Goal: Task Accomplishment & Management: Manage account settings

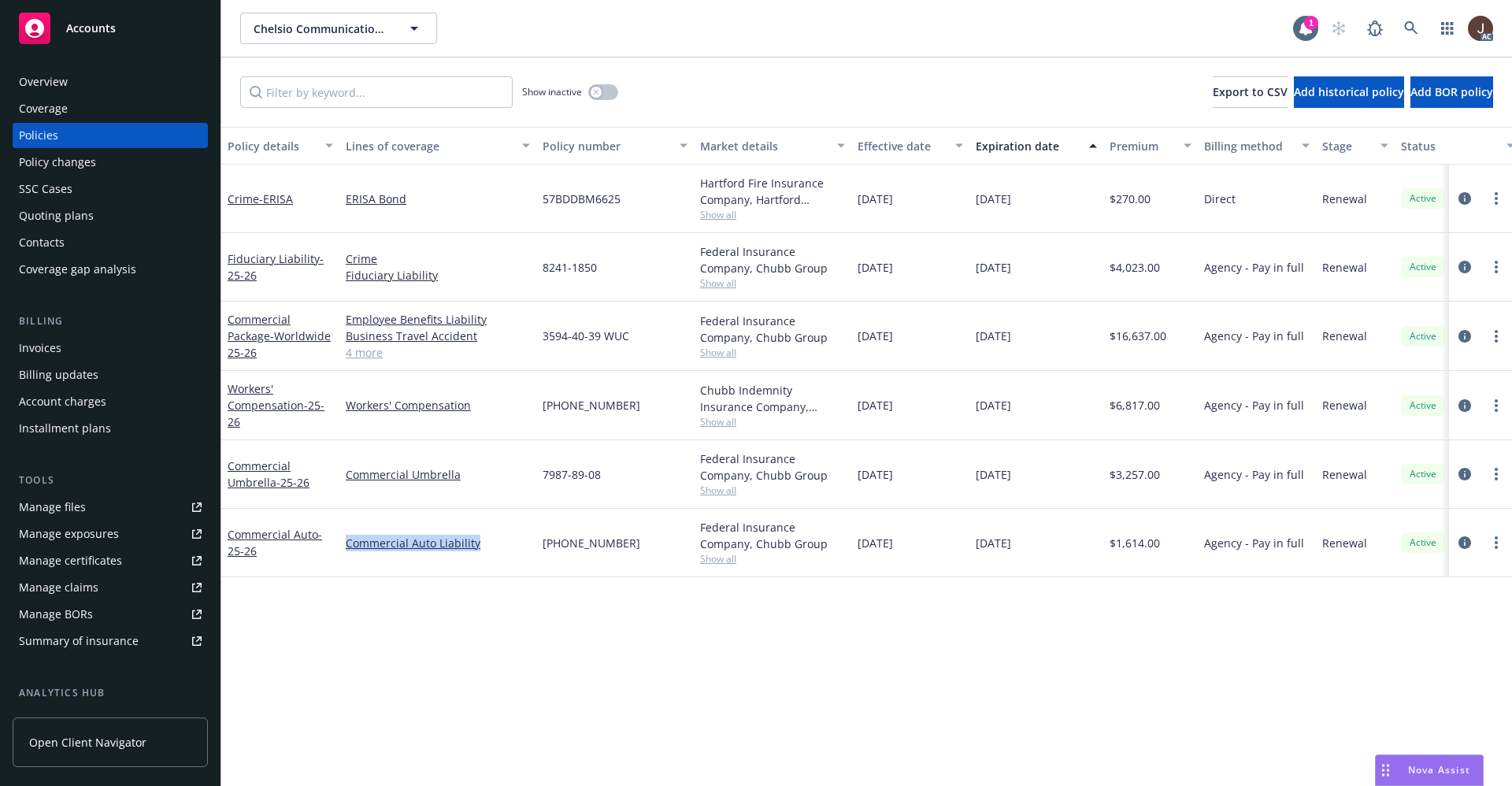
click at [48, 82] on div "Overview" at bounding box center [43, 82] width 49 height 25
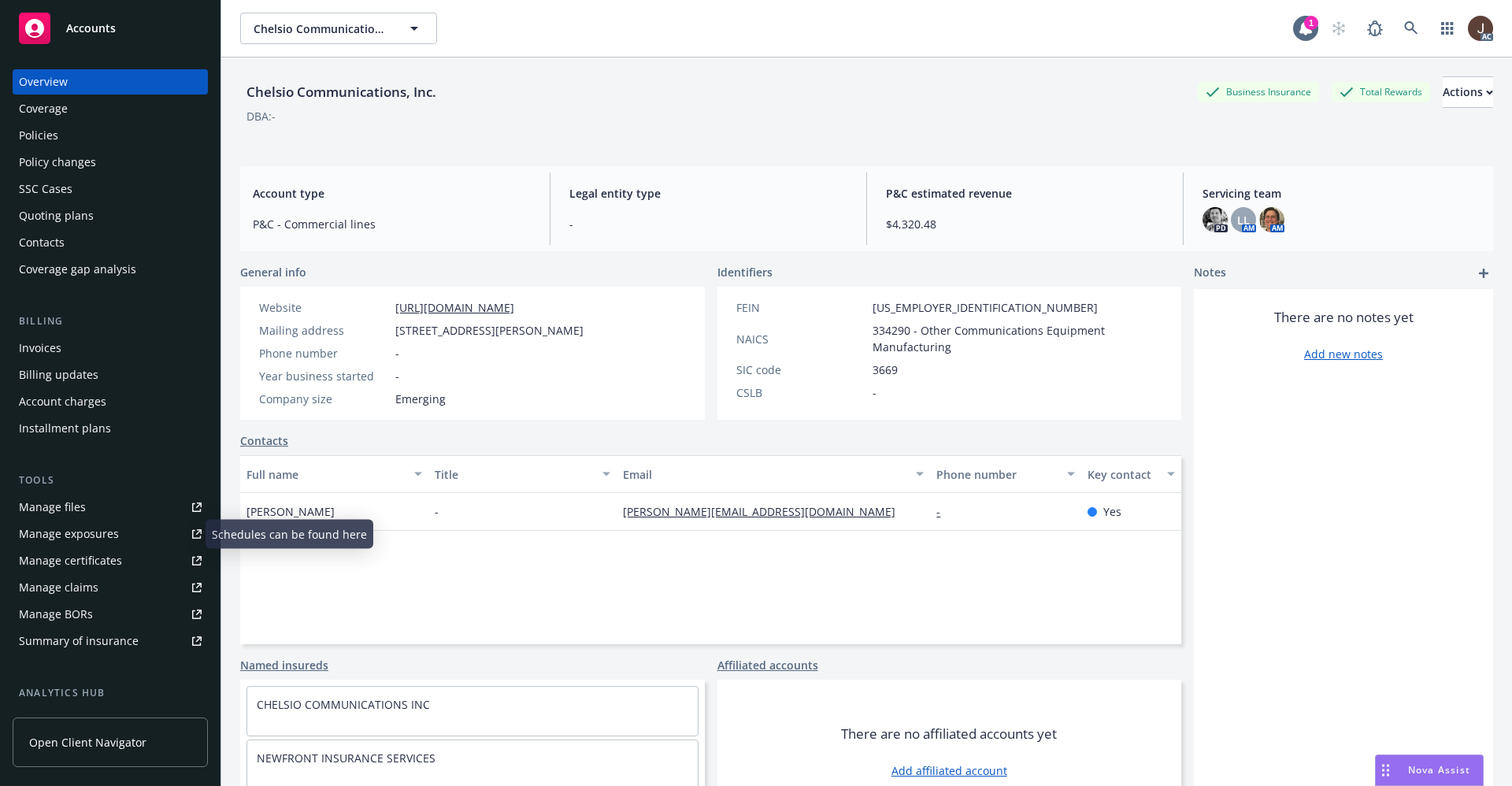
click at [43, 513] on div "Manage files" at bounding box center [52, 507] width 67 height 25
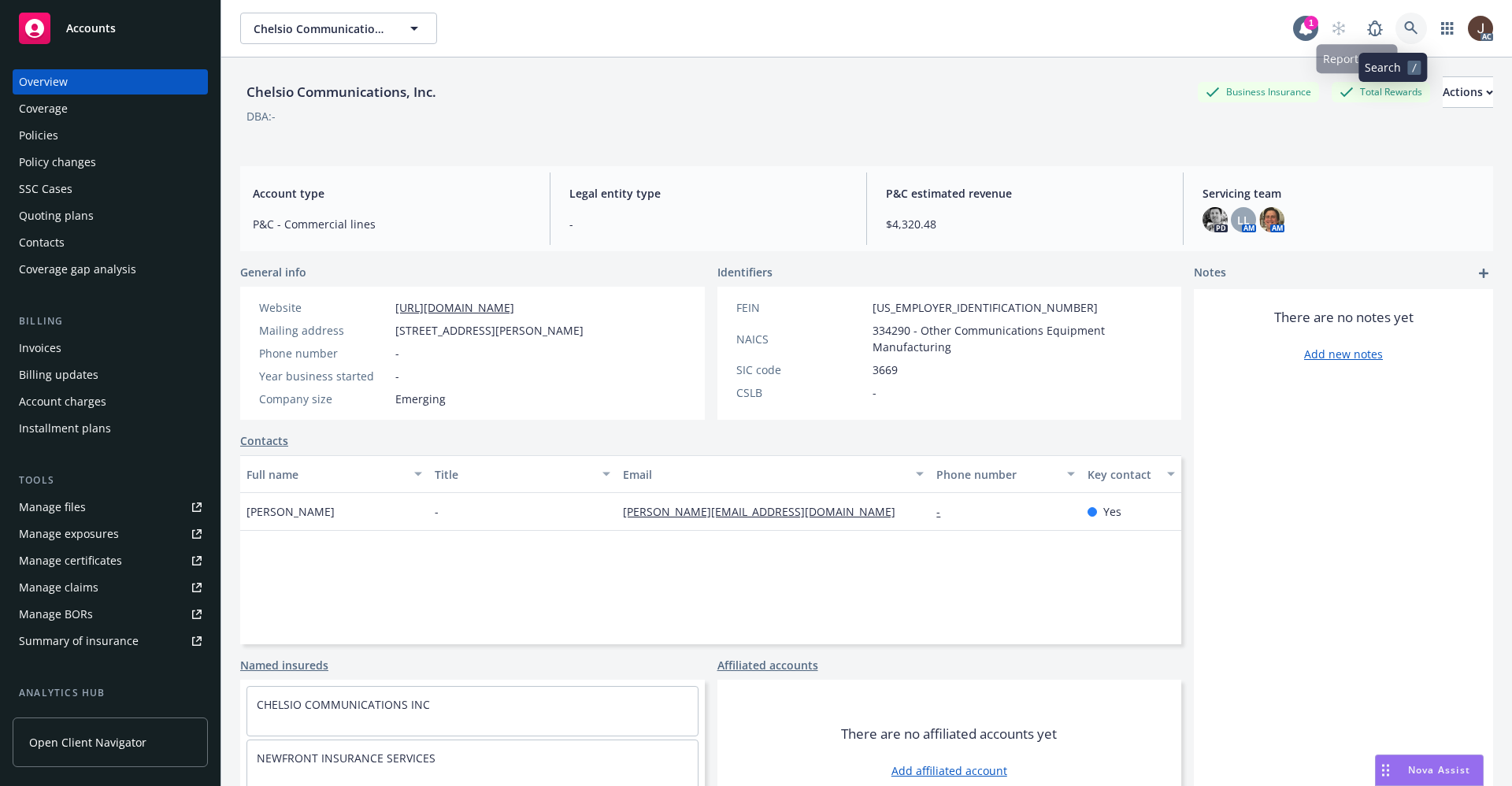
click at [1403, 26] on icon at bounding box center [1410, 28] width 14 height 14
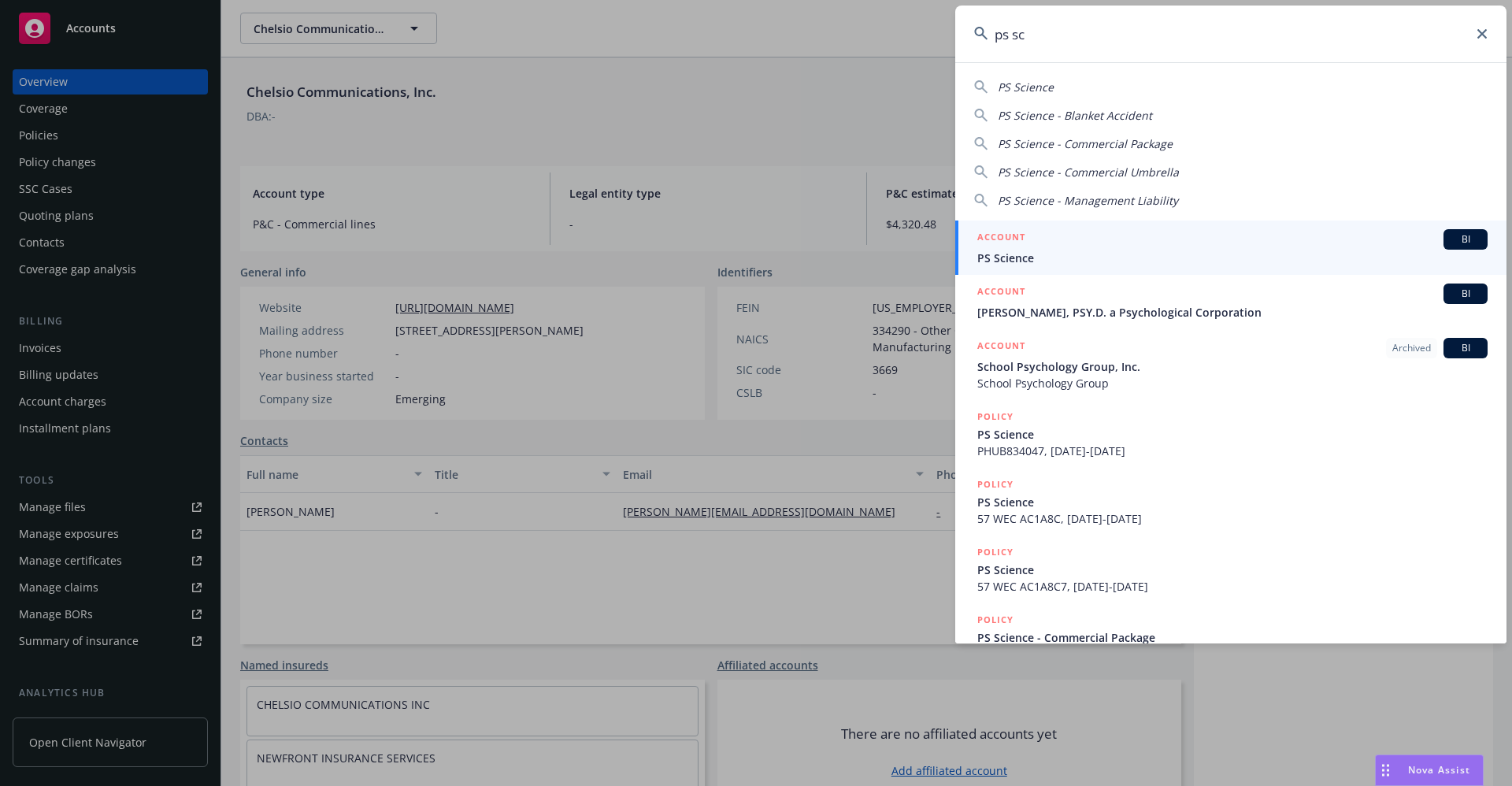
type input "ps sc"
click at [1045, 255] on span "PS Science" at bounding box center [1231, 257] width 510 height 17
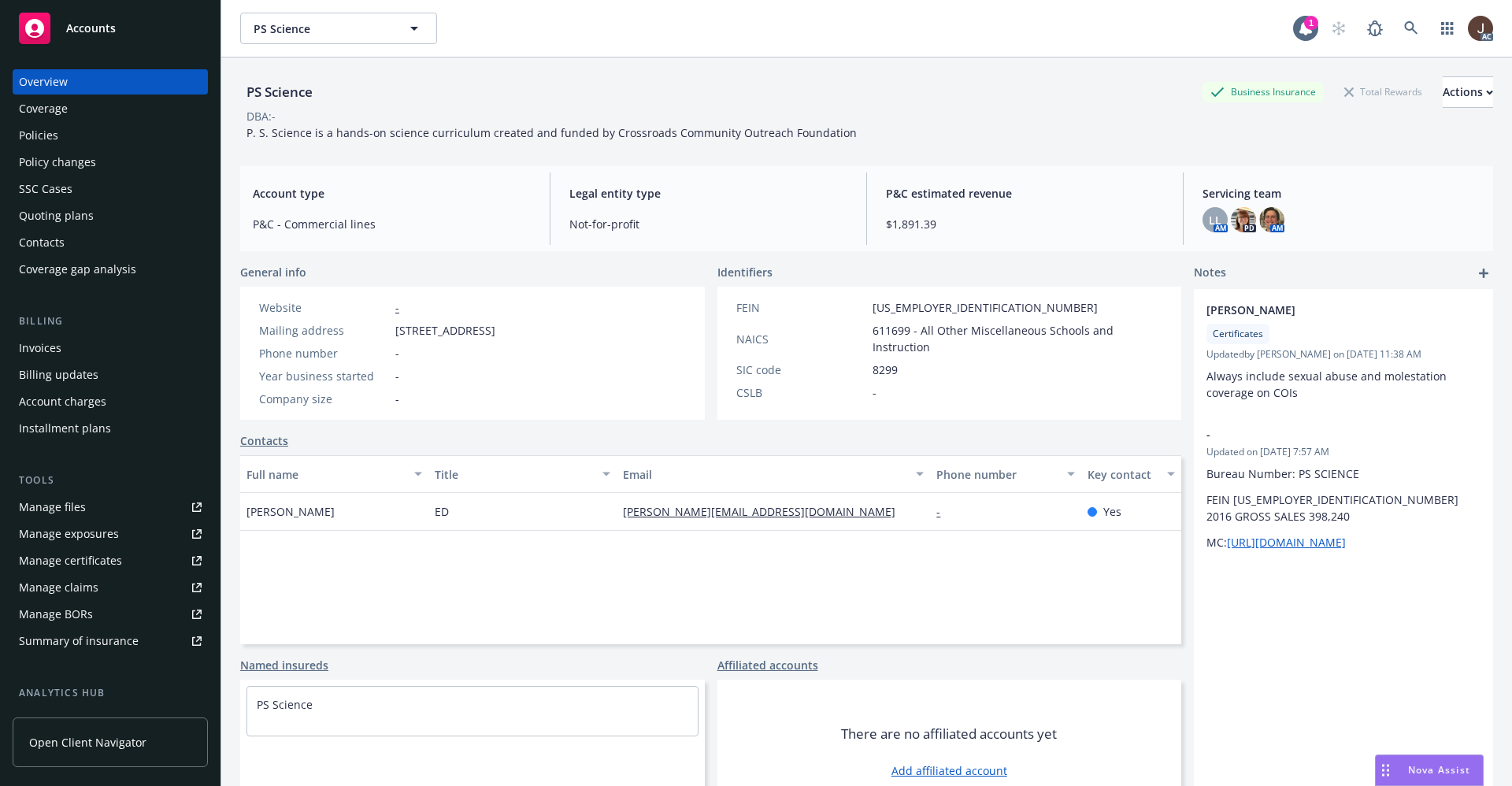
click at [55, 512] on div "Manage files" at bounding box center [52, 507] width 67 height 25
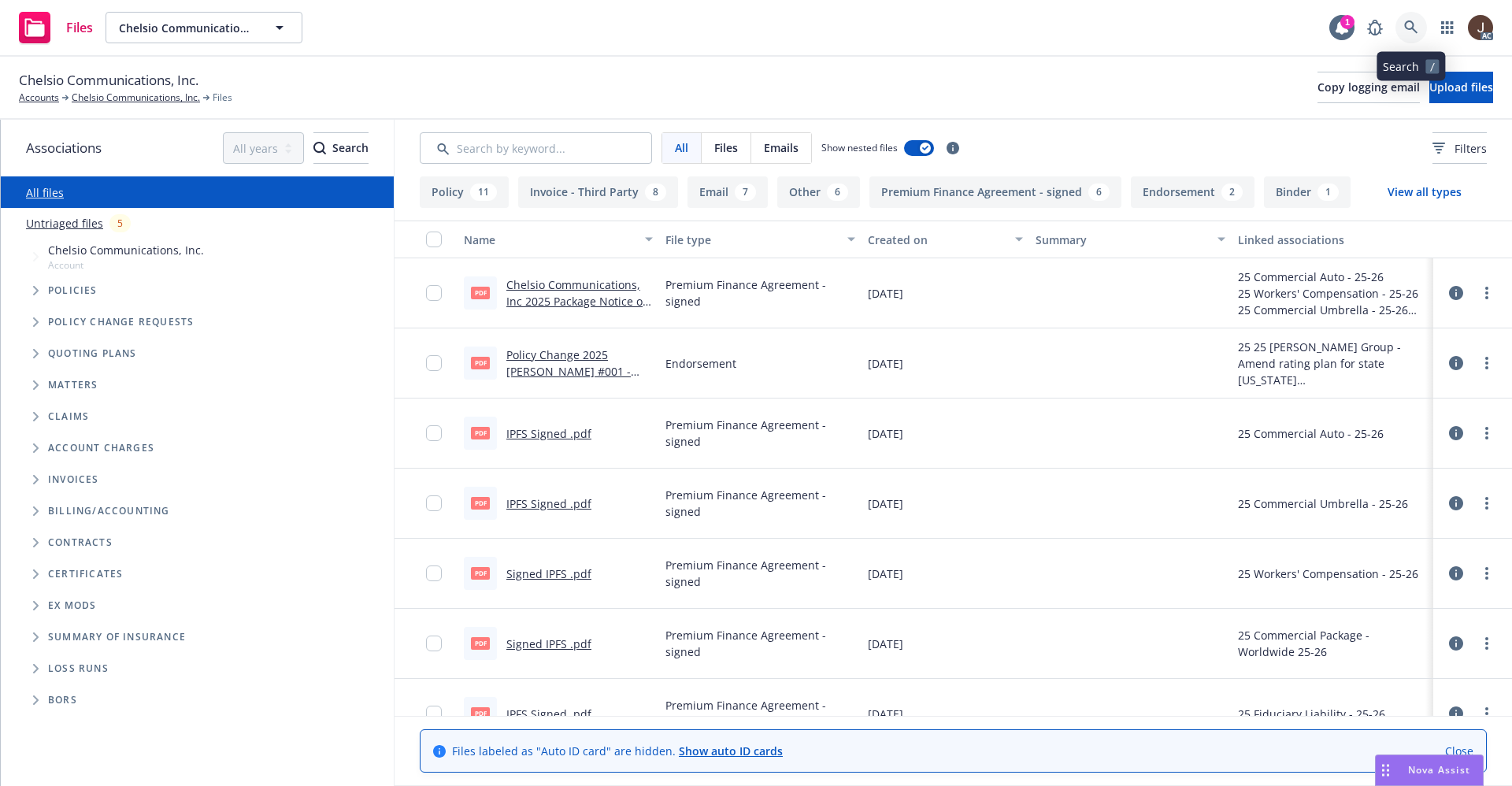
click at [1410, 30] on icon at bounding box center [1410, 27] width 14 height 14
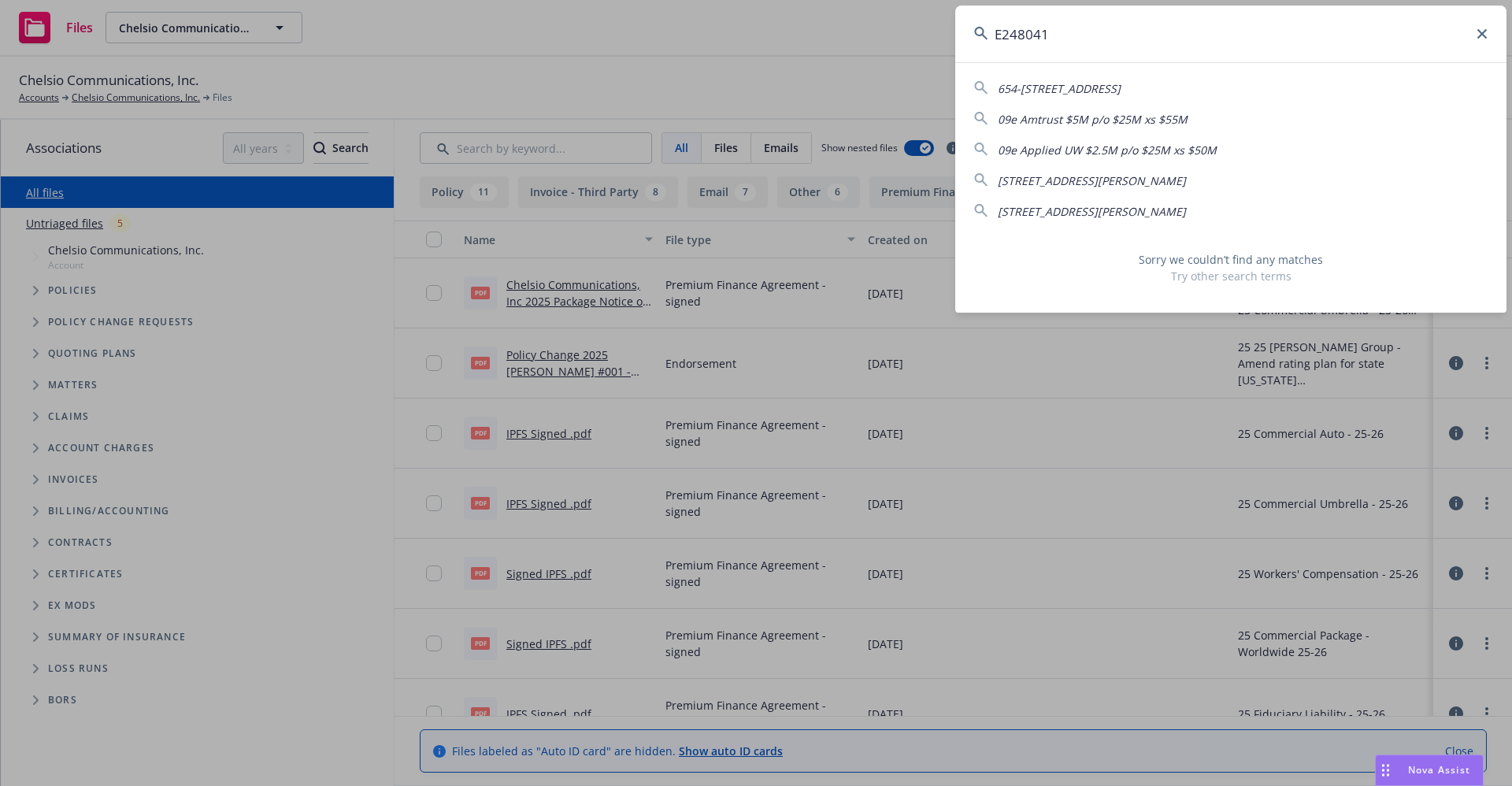
click at [1002, 34] on input "E248041" at bounding box center [1230, 34] width 551 height 57
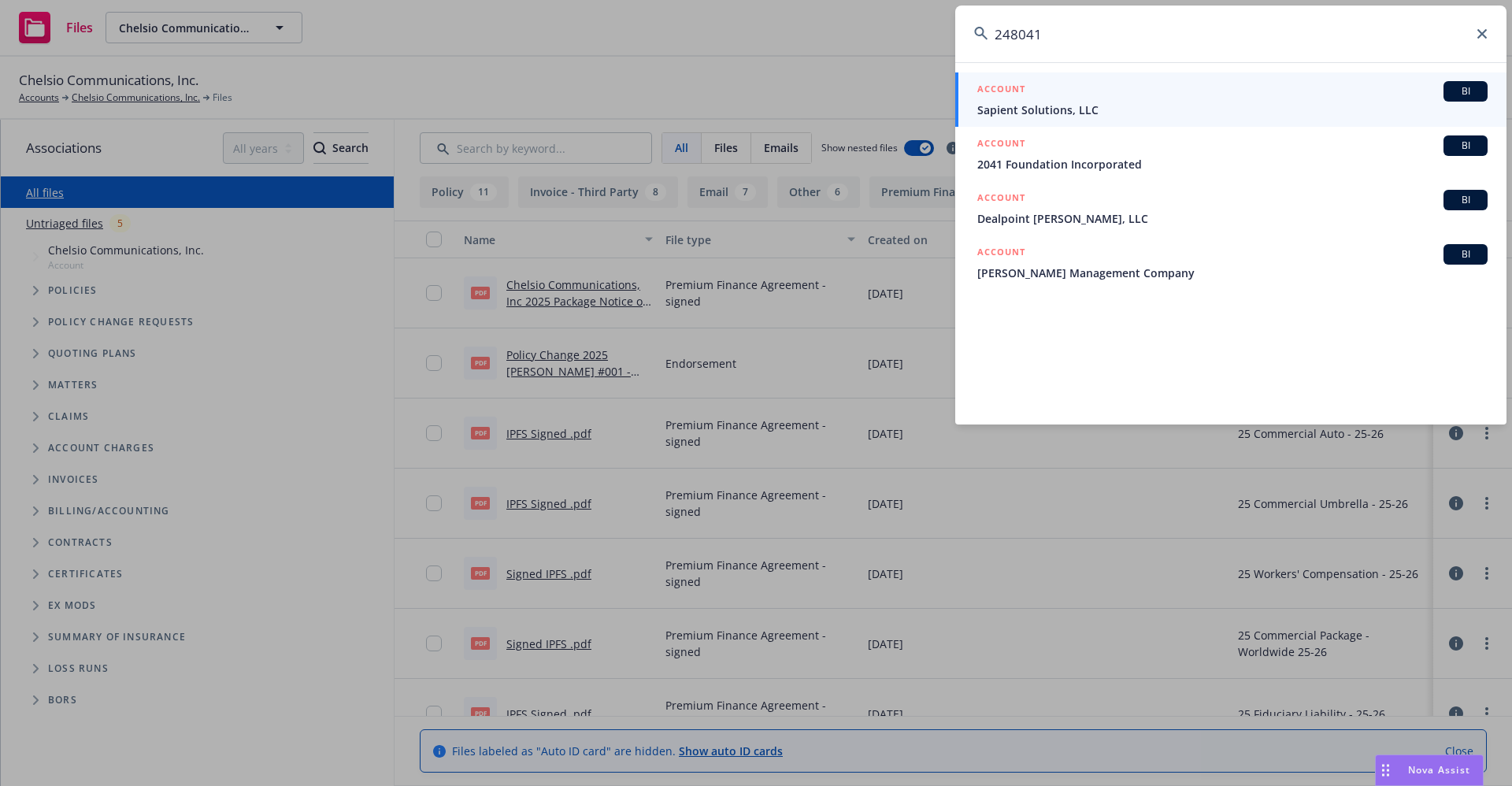
drag, startPoint x: 1049, startPoint y: 34, endPoint x: 991, endPoint y: 30, distance: 58.1
click at [991, 30] on input "248041" at bounding box center [1230, 34] width 551 height 57
type input "248041"
click at [1479, 30] on icon at bounding box center [1482, 34] width 10 height 10
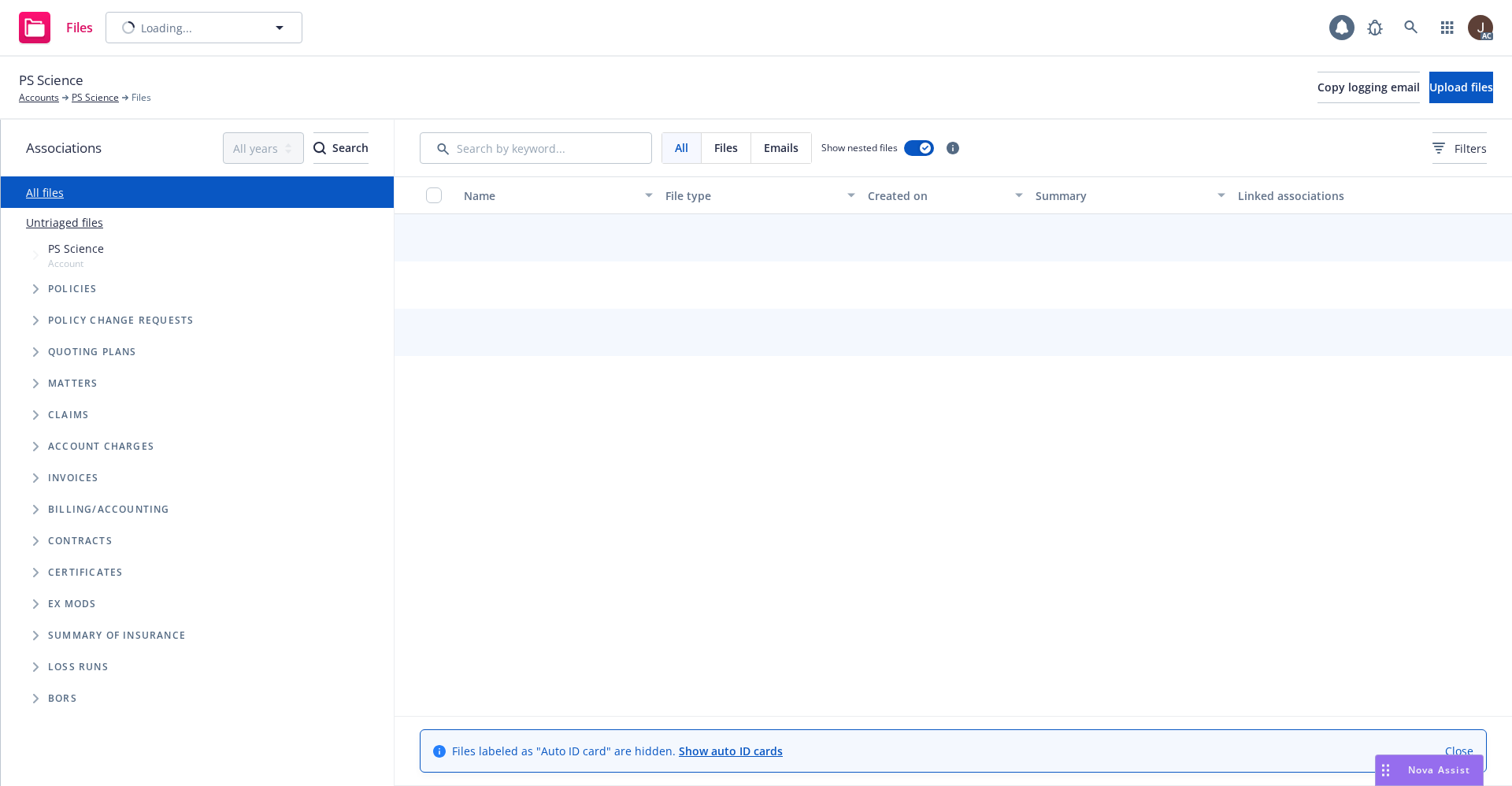
click at [66, 227] on link "Untriaged files" at bounding box center [65, 222] width 77 height 17
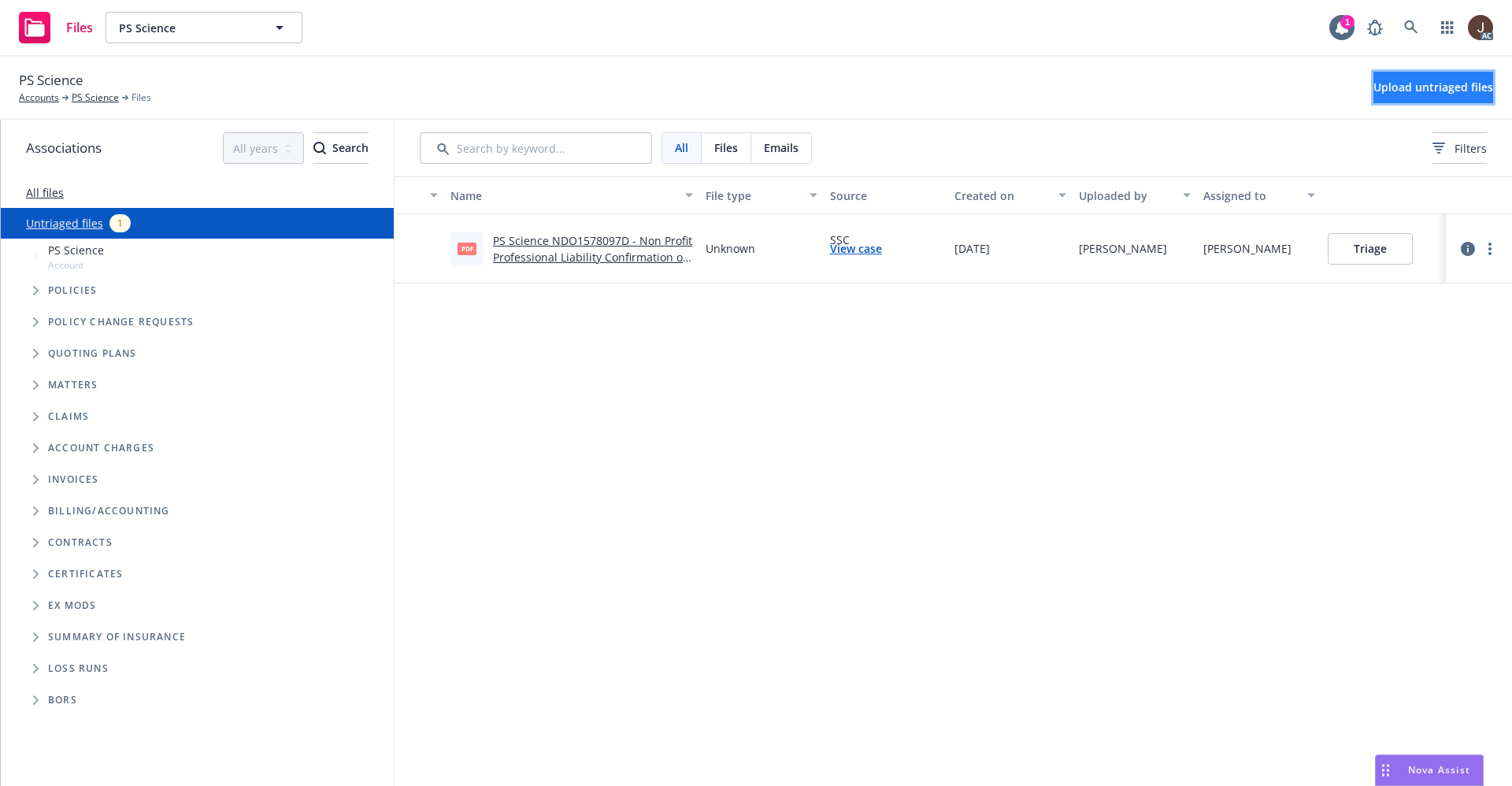
click at [1400, 88] on span "Upload untriaged files" at bounding box center [1433, 86] width 119 height 15
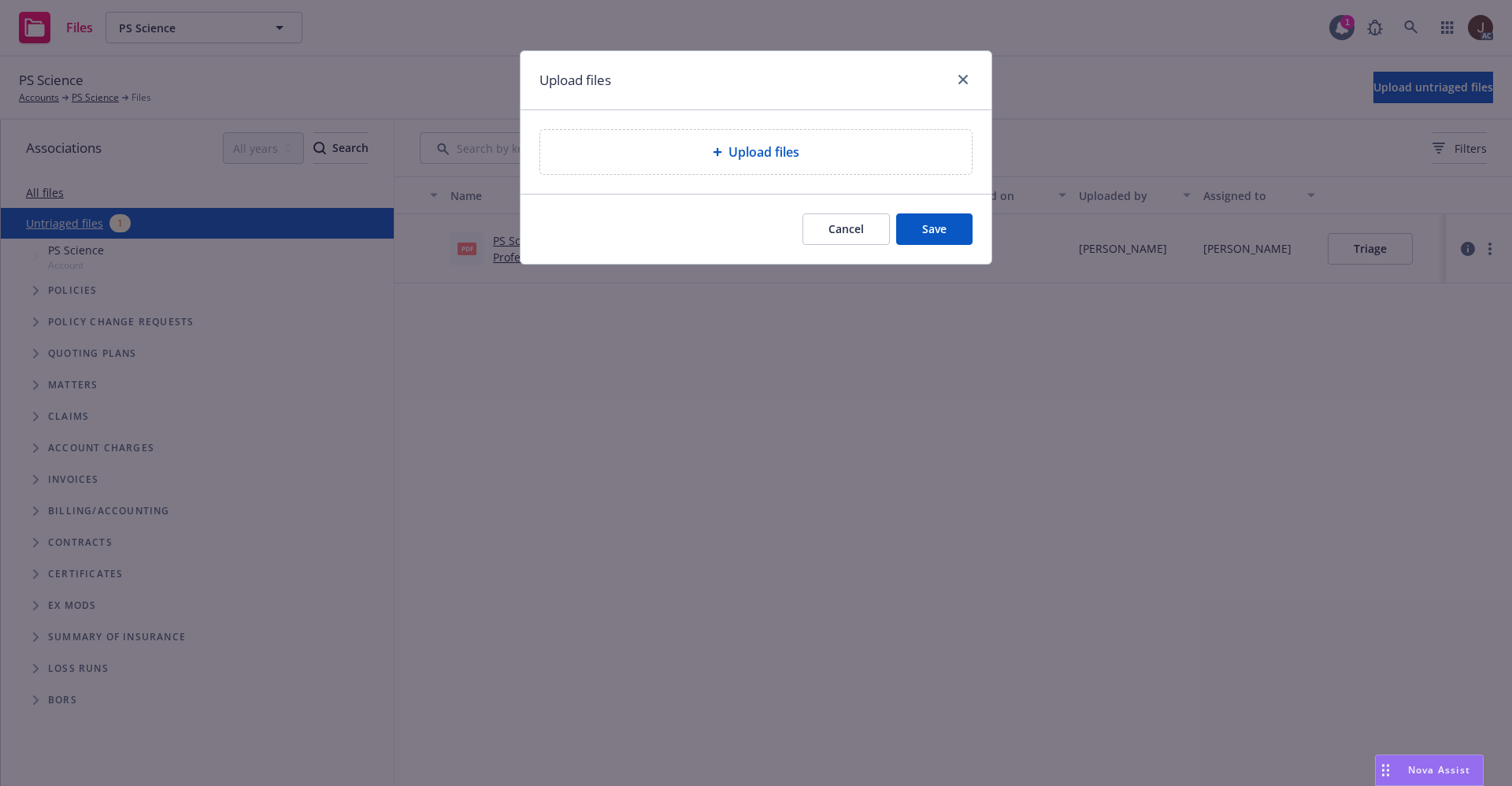
click at [743, 146] on span "Upload files" at bounding box center [763, 152] width 70 height 19
